Goal: Navigation & Orientation: Find specific page/section

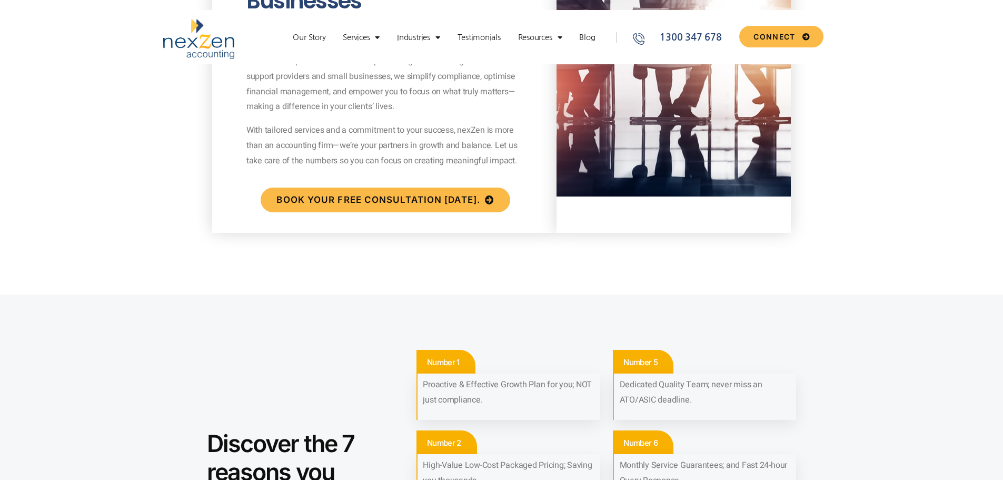
scroll to position [526, 0]
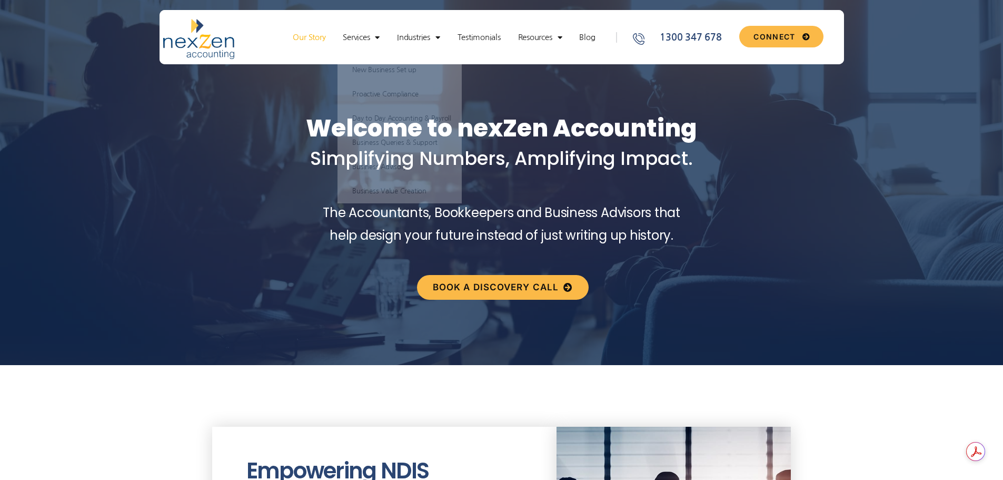
click at [314, 36] on link "Our Story" at bounding box center [308, 37] width 43 height 11
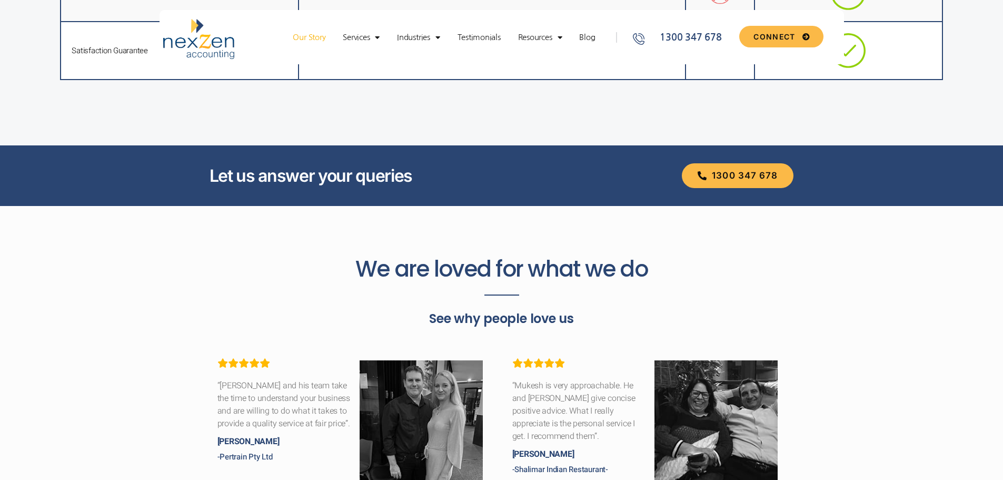
scroll to position [2895, 0]
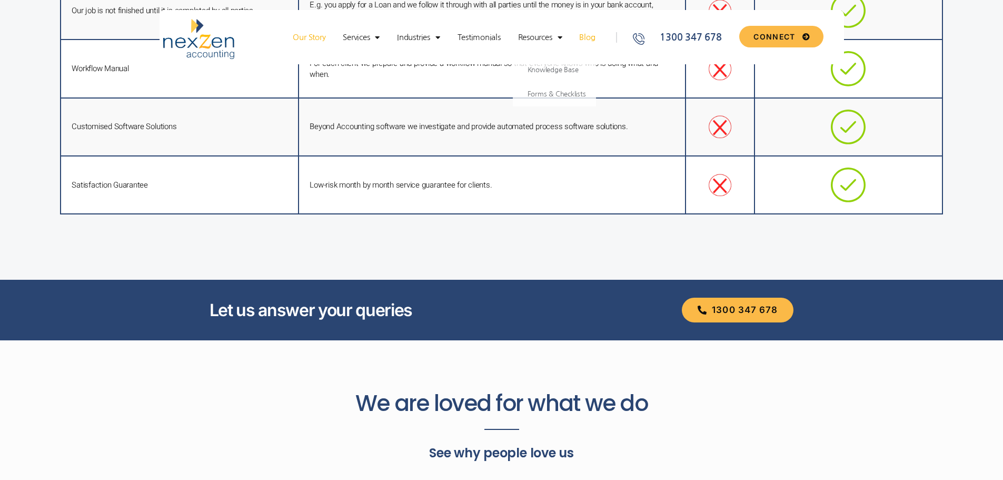
click at [595, 35] on link "Blog" at bounding box center [587, 37] width 26 height 11
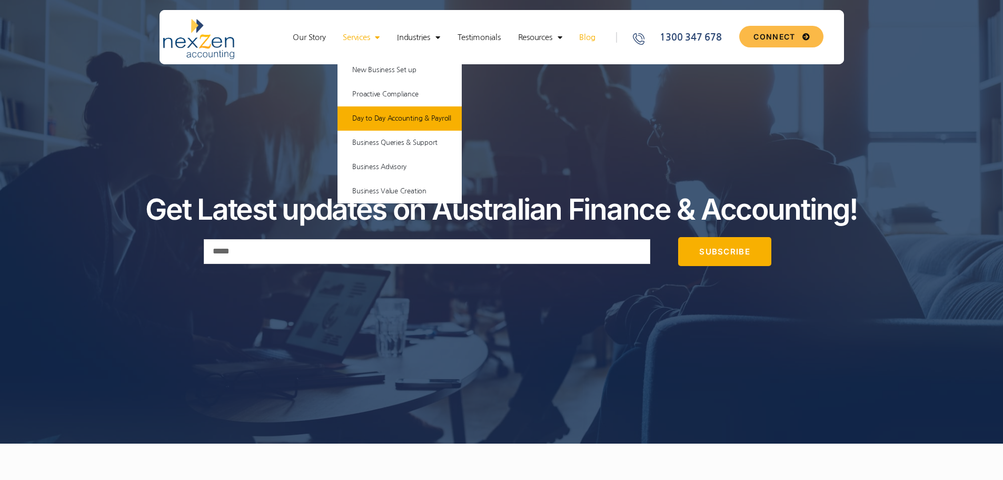
click at [377, 117] on link "Day to Day Accounting & Payroll" at bounding box center [399, 118] width 124 height 24
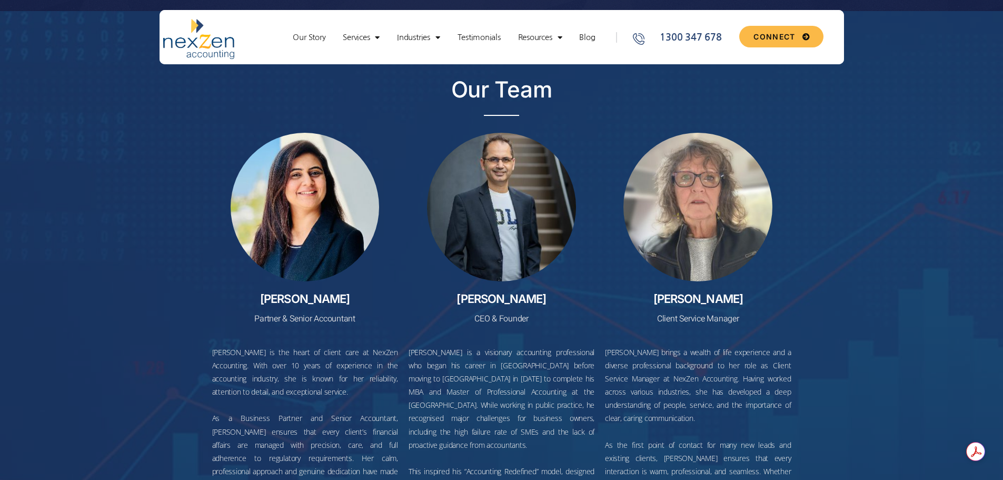
scroll to position [1579, 0]
click at [306, 31] on div "Our Story Services New Business Set up Proactive Compliance Day to Day Accounti…" at bounding box center [447, 39] width 350 height 40
click at [305, 34] on link "Our Story" at bounding box center [308, 37] width 43 height 11
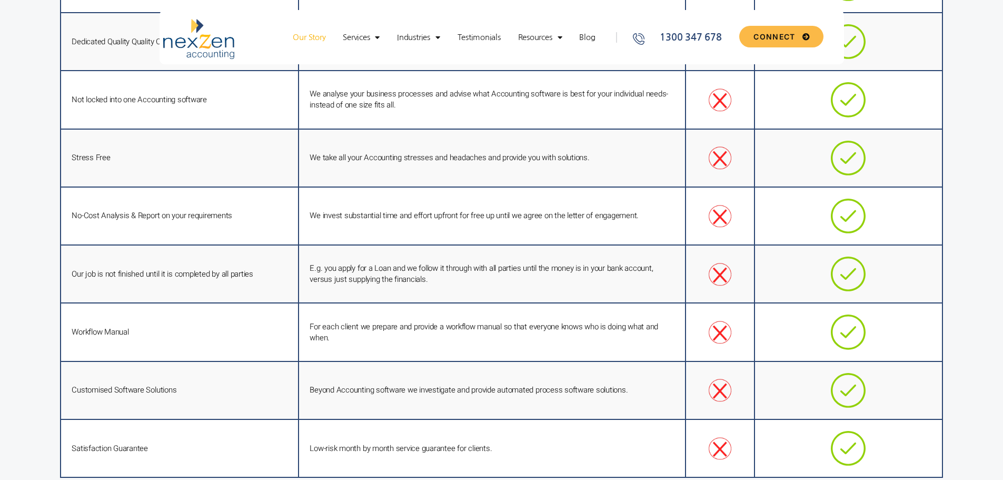
scroll to position [2685, 0]
